Goal: Task Accomplishment & Management: Complete application form

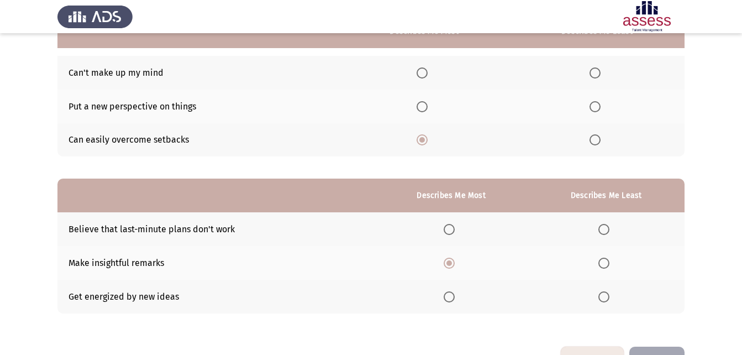
scroll to position [101, 0]
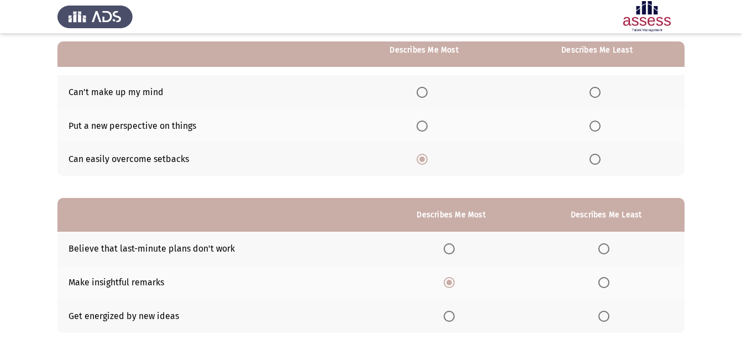
click at [425, 159] on span "Select an option" at bounding box center [422, 159] width 6 height 6
click at [426, 159] on input "Select an option" at bounding box center [421, 159] width 11 height 11
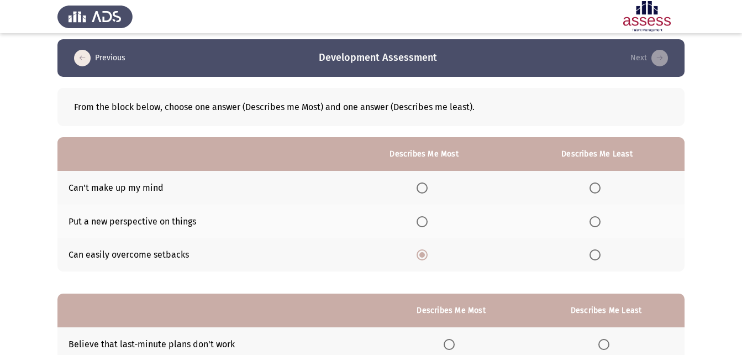
scroll to position [0, 0]
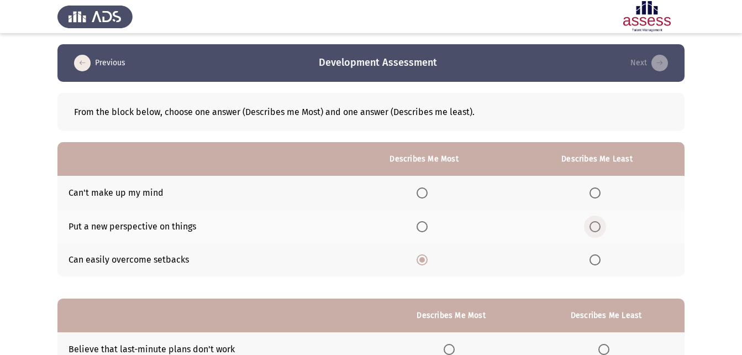
click at [596, 223] on span "Select an option" at bounding box center [594, 226] width 11 height 11
click at [596, 223] on input "Select an option" at bounding box center [594, 226] width 11 height 11
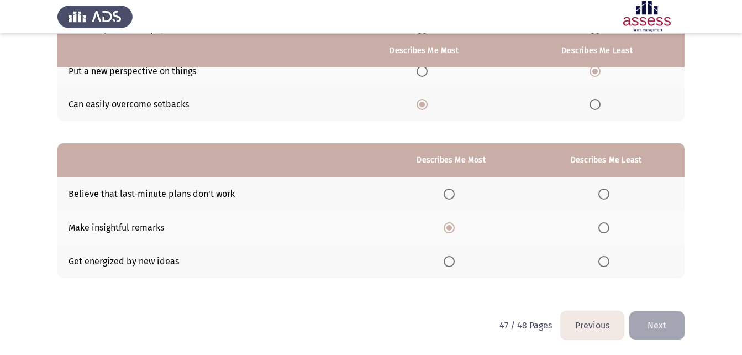
scroll to position [156, 0]
click at [609, 193] on span "Select an option" at bounding box center [603, 193] width 11 height 11
click at [609, 193] on input "Select an option" at bounding box center [603, 193] width 11 height 11
click at [655, 237] on th at bounding box center [606, 227] width 157 height 34
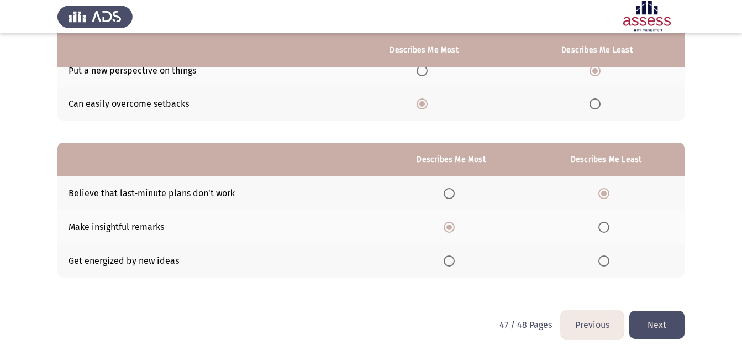
click at [667, 328] on button "Next" at bounding box center [656, 324] width 55 height 28
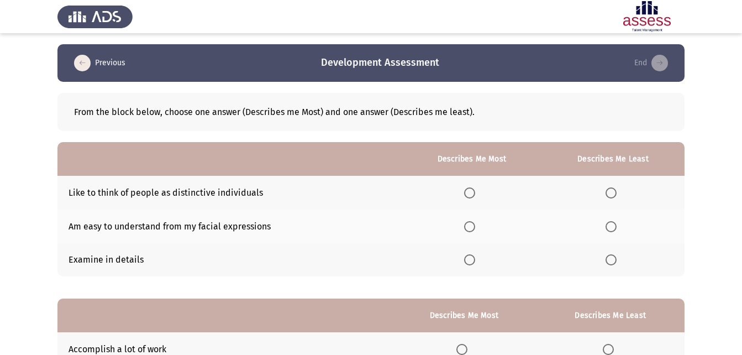
click at [468, 224] on span "Select an option" at bounding box center [469, 226] width 11 height 11
click at [468, 224] on input "Select an option" at bounding box center [469, 226] width 11 height 11
click at [615, 261] on span "Select an option" at bounding box center [610, 259] width 11 height 11
click at [615, 261] on input "Select an option" at bounding box center [610, 259] width 11 height 11
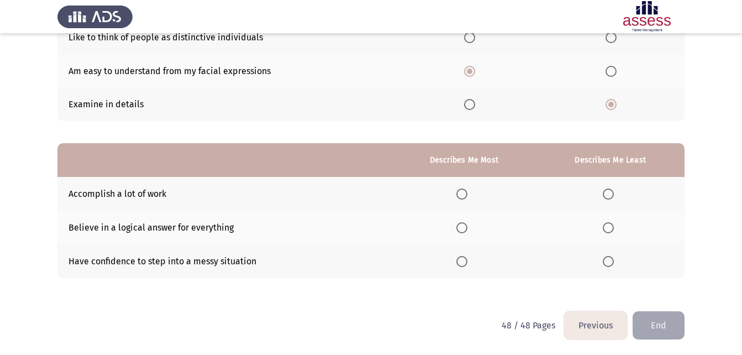
scroll to position [156, 0]
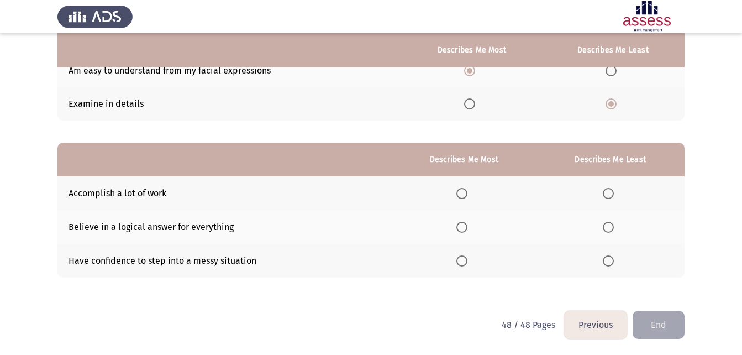
click at [458, 197] on span "Select an option" at bounding box center [461, 193] width 11 height 11
click at [458, 197] on input "Select an option" at bounding box center [461, 193] width 11 height 11
click at [604, 226] on span "Select an option" at bounding box center [608, 227] width 11 height 11
click at [604, 226] on input "Select an option" at bounding box center [608, 227] width 11 height 11
click at [649, 323] on button "End" at bounding box center [658, 324] width 52 height 28
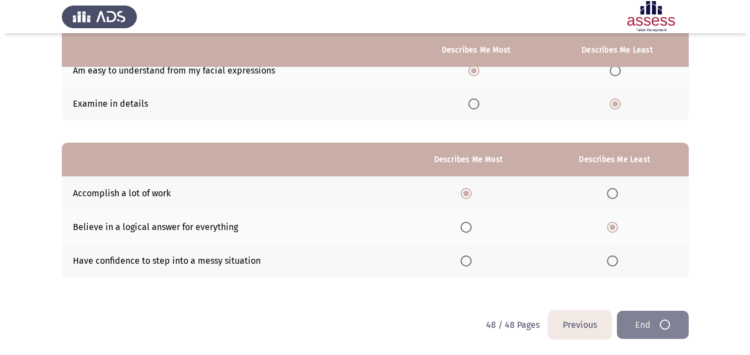
scroll to position [0, 0]
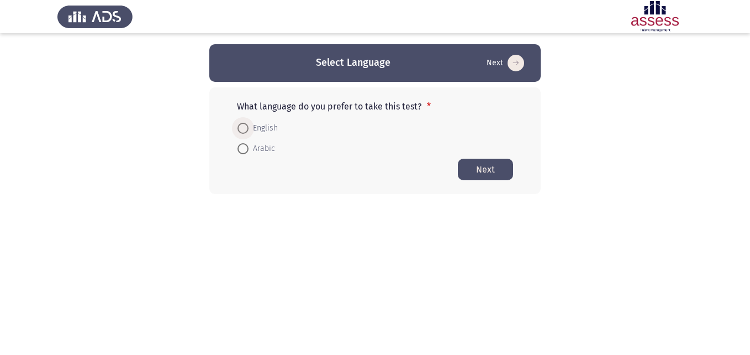
click at [270, 131] on span "English" at bounding box center [263, 128] width 29 height 13
click at [249, 131] on input "English" at bounding box center [243, 128] width 11 height 11
radio input "true"
click at [490, 171] on button "Next" at bounding box center [485, 169] width 55 height 22
